Goal: Task Accomplishment & Management: Manage account settings

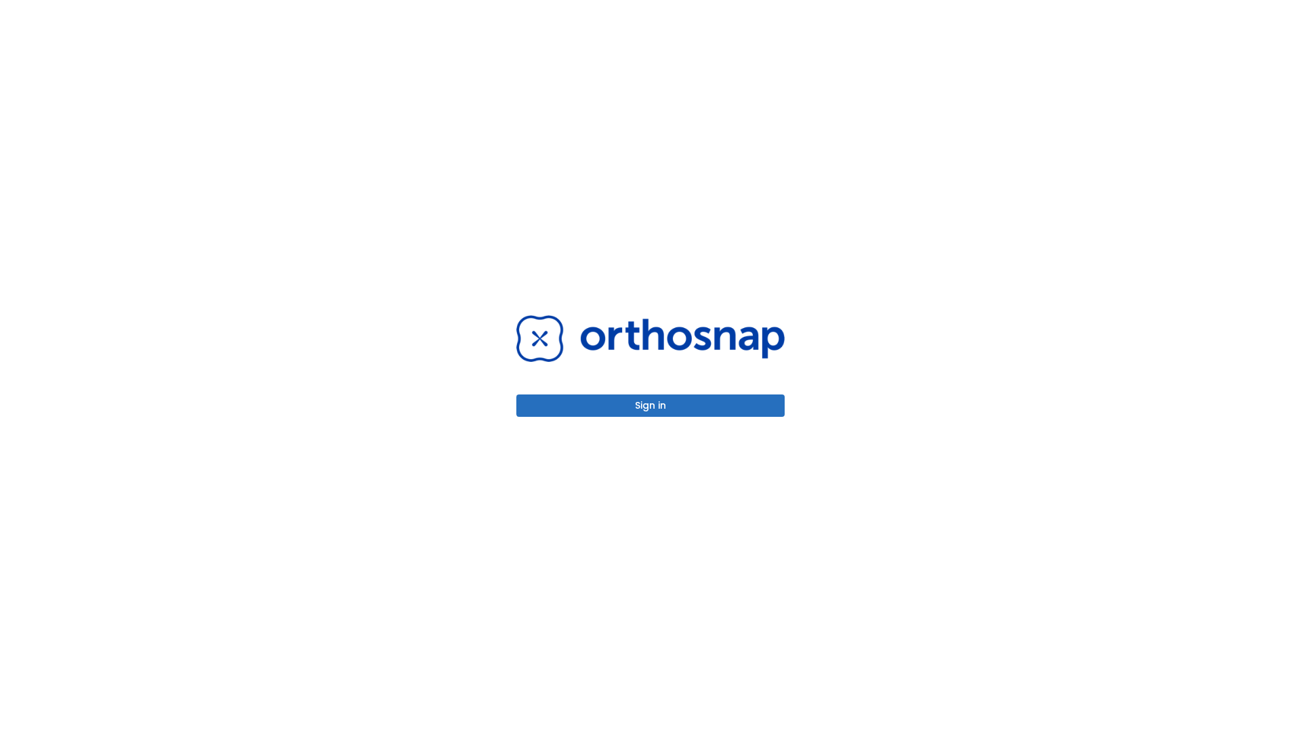
click at [651, 405] on button "Sign in" at bounding box center [650, 405] width 268 height 22
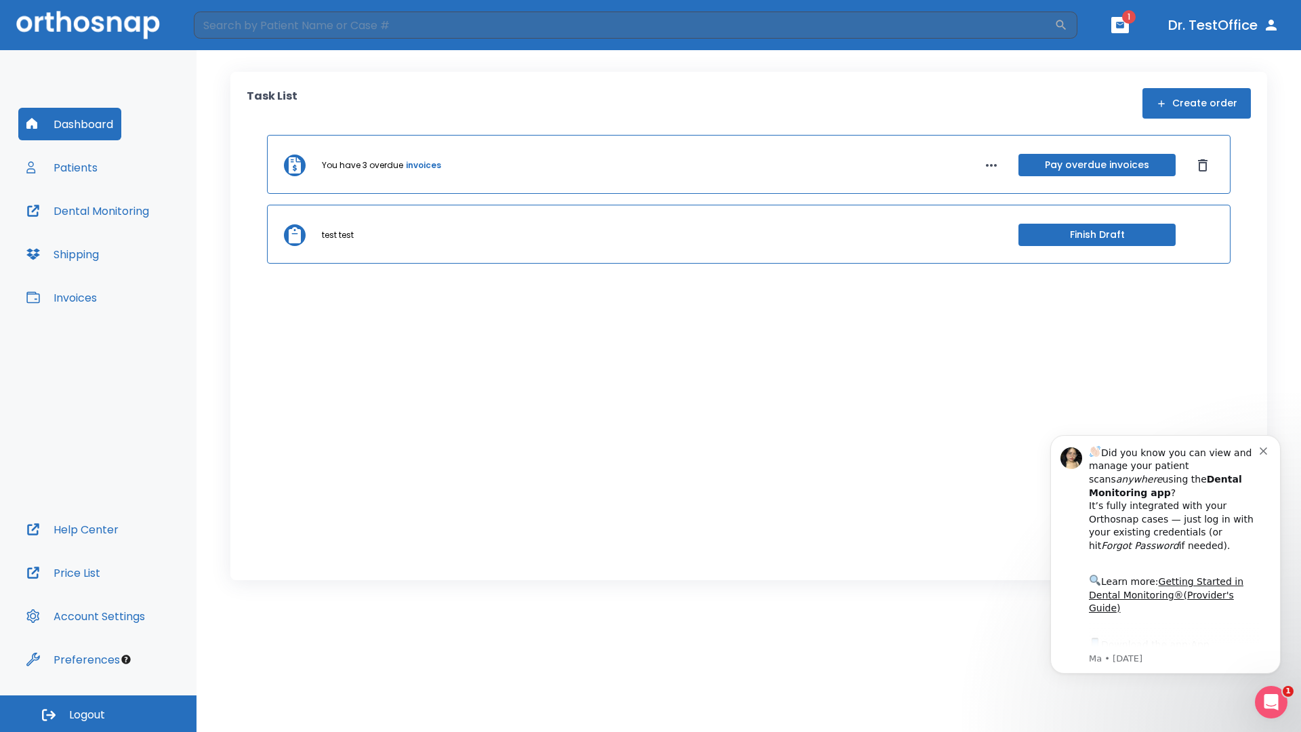
click at [98, 714] on span "Logout" at bounding box center [87, 715] width 36 height 15
